Goal: Check status: Check status

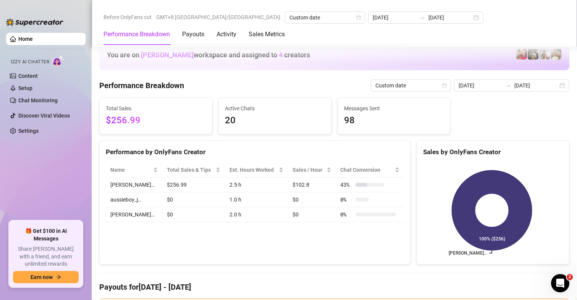
scroll to position [993, 0]
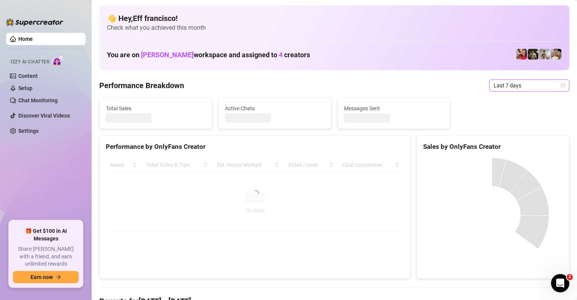
click at [531, 83] on span "Last 7 days" at bounding box center [529, 85] width 71 height 11
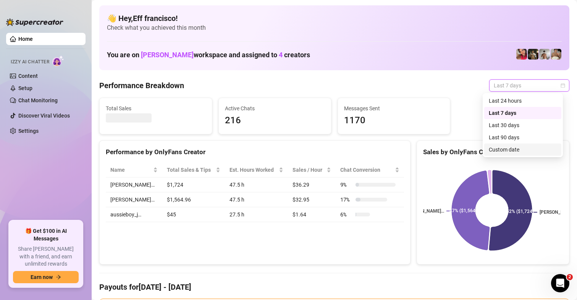
click at [500, 147] on div "Custom date" at bounding box center [523, 150] width 68 height 8
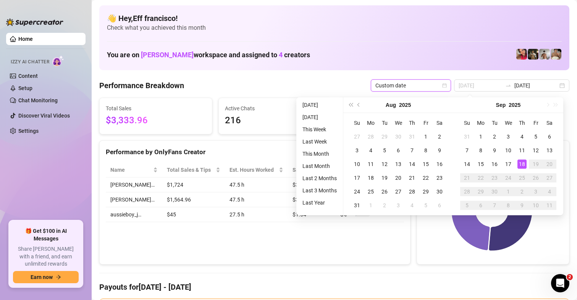
click at [520, 162] on div "18" at bounding box center [522, 164] width 9 height 9
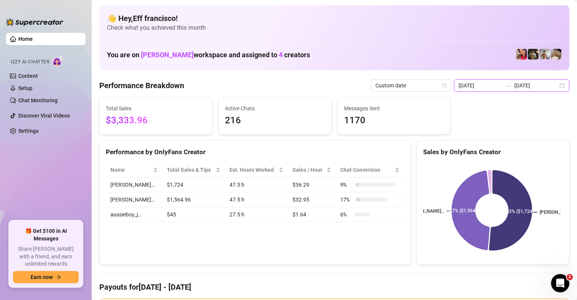
click at [471, 85] on input "2025-09-11" at bounding box center [481, 85] width 44 height 8
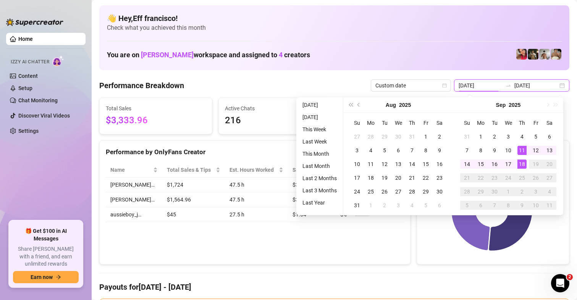
type input "[DATE]"
click at [523, 165] on div "18" at bounding box center [522, 164] width 9 height 9
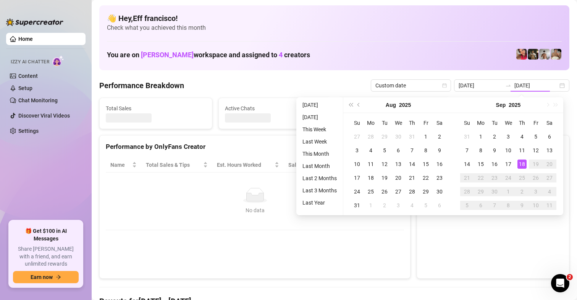
type input "[DATE]"
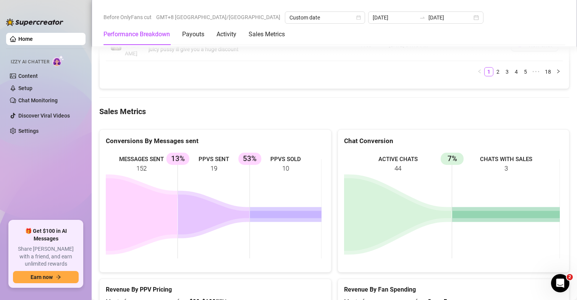
scroll to position [993, 0]
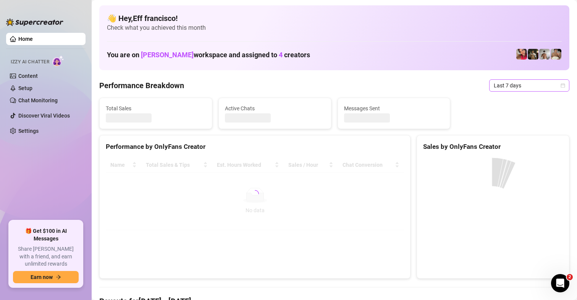
click at [521, 85] on span "Last 7 days" at bounding box center [529, 85] width 71 height 11
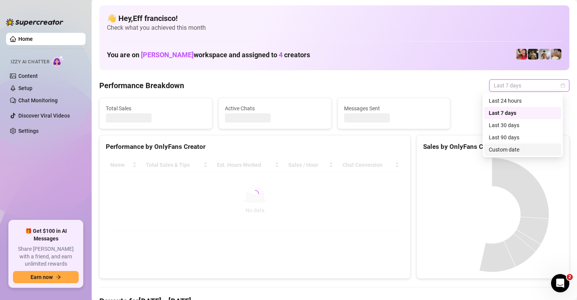
click at [502, 146] on div "Custom date" at bounding box center [523, 150] width 68 height 8
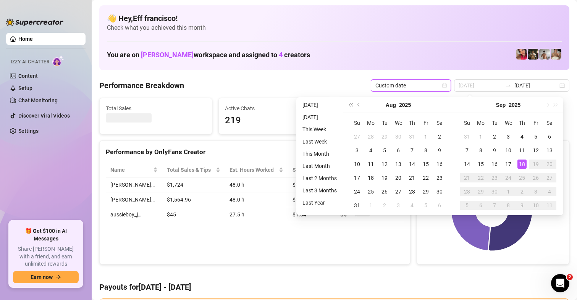
click at [525, 166] on div "18" at bounding box center [522, 164] width 9 height 9
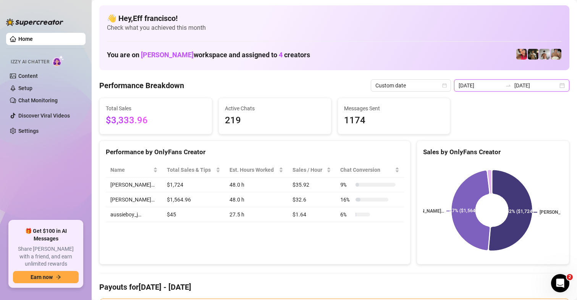
click at [477, 86] on input "2025-09-11" at bounding box center [481, 85] width 44 height 8
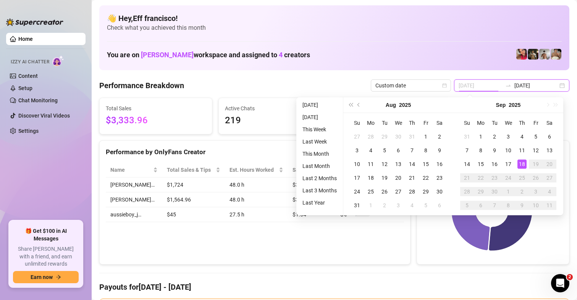
type input "[DATE]"
click at [521, 163] on div "18" at bounding box center [522, 164] width 9 height 9
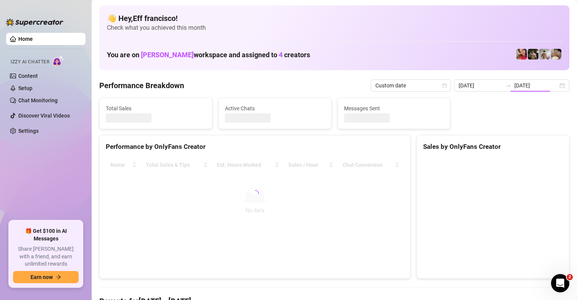
type input "[DATE]"
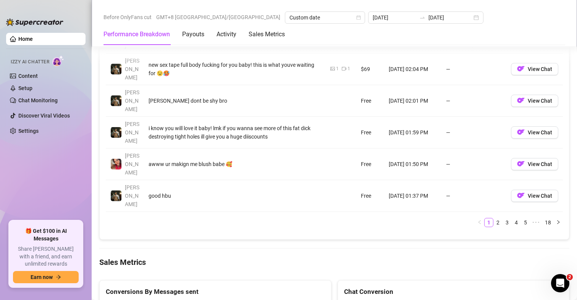
scroll to position [1004, 0]
